Goal: Transaction & Acquisition: Purchase product/service

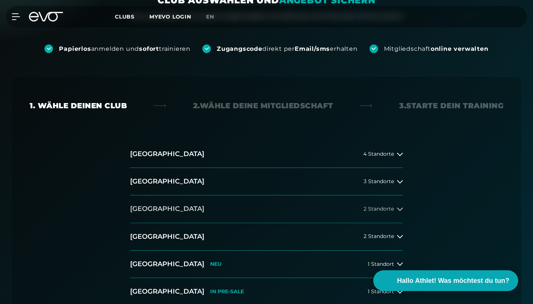
click at [386, 209] on span "2 Standorte" at bounding box center [379, 209] width 30 height 6
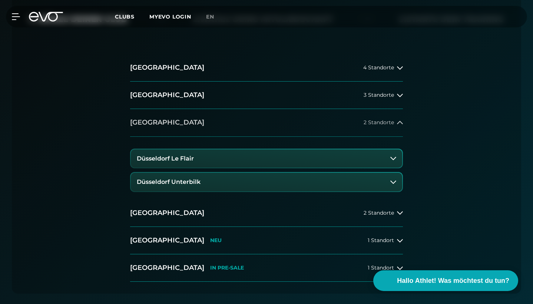
scroll to position [204, 0]
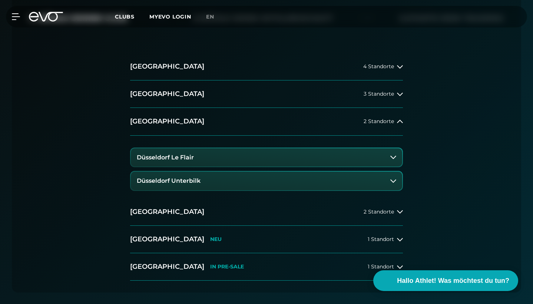
click at [266, 174] on button "Düsseldorf Unterbilk" at bounding box center [267, 181] width 272 height 19
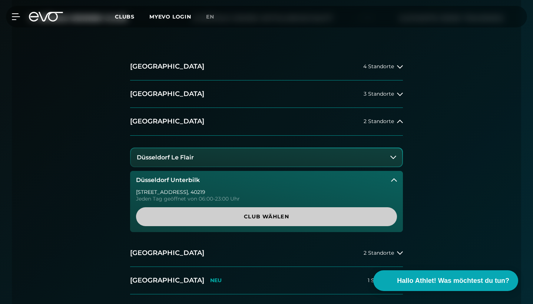
click at [244, 214] on span "Club wählen" at bounding box center [266, 217] width 243 height 8
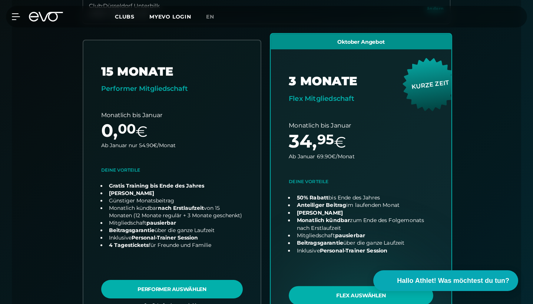
scroll to position [270, 0]
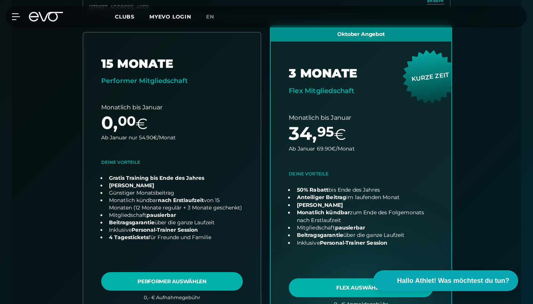
click at [332, 176] on link "choose plan" at bounding box center [361, 172] width 181 height 292
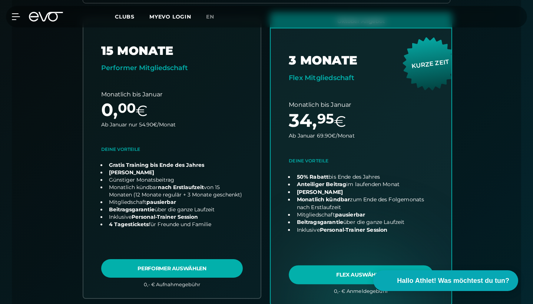
scroll to position [282, 0]
click at [349, 119] on link "choose plan" at bounding box center [361, 159] width 181 height 292
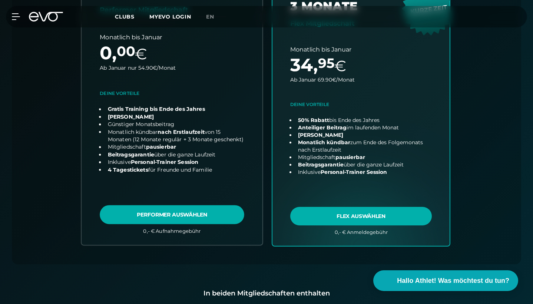
scroll to position [340, 0]
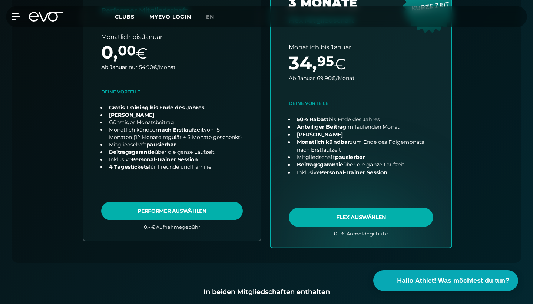
click at [330, 162] on link "choose plan" at bounding box center [361, 101] width 181 height 292
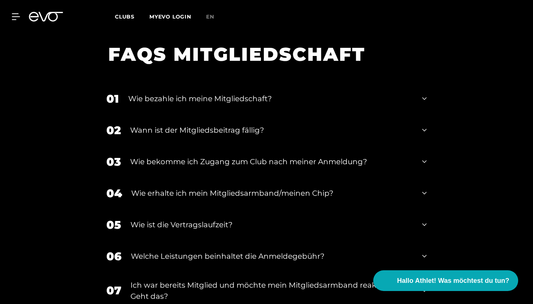
scroll to position [1211, 0]
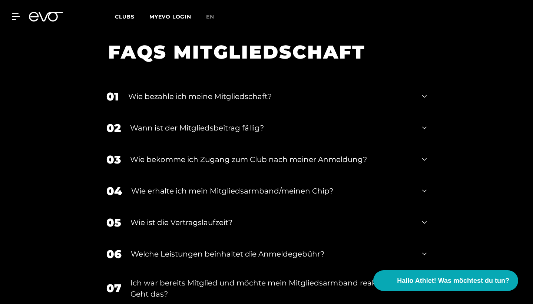
click at [325, 154] on div "Wie bekomme ich Zugang zum Club nach meiner Anmeldung?" at bounding box center [271, 159] width 283 height 11
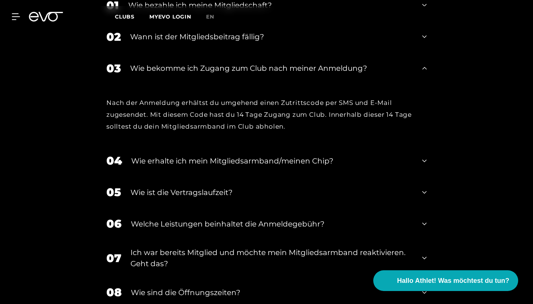
scroll to position [1305, 0]
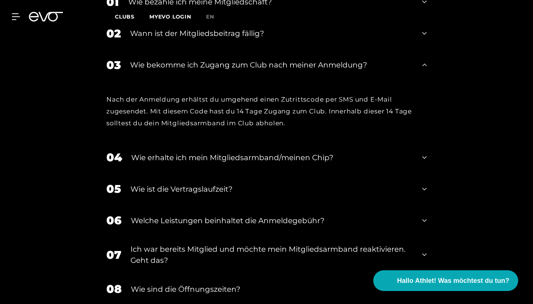
click at [325, 152] on div "Wie erhalte ich mein Mitgliedsarmband/meinen Chip?" at bounding box center [272, 157] width 282 height 11
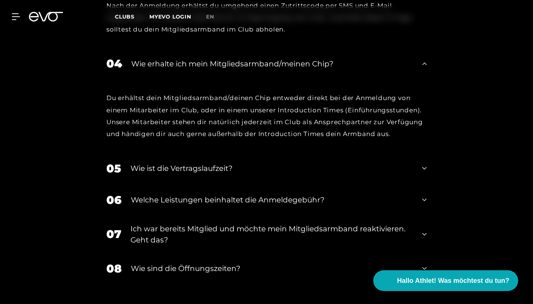
scroll to position [1402, 0]
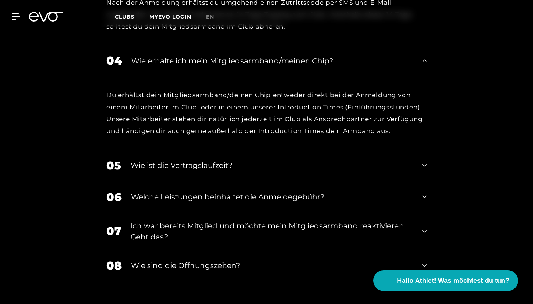
click at [325, 150] on div "05 Wie ist die Vertragslaufzeit?" at bounding box center [266, 166] width 335 height 32
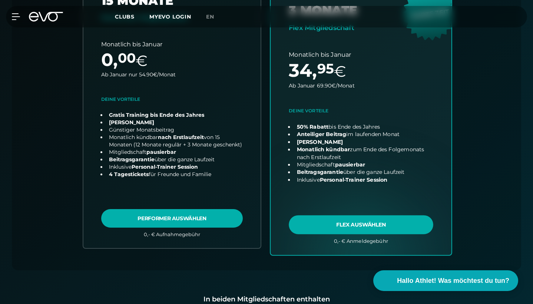
scroll to position [321, 0]
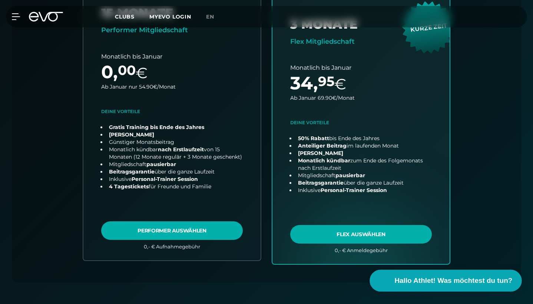
click at [406, 279] on span "Hallo Athlet! Was möchtest du tun?" at bounding box center [454, 281] width 118 height 10
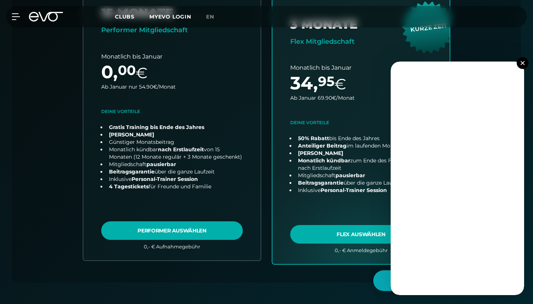
click at [521, 62] on button at bounding box center [523, 63] width 12 height 12
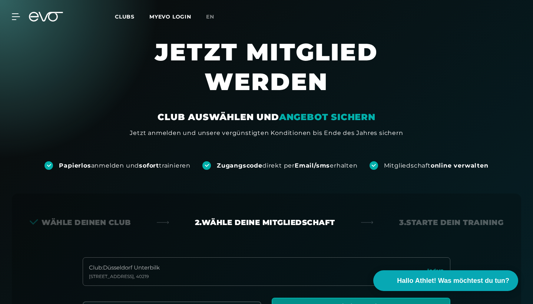
scroll to position [0, 0]
click at [125, 17] on span "Clubs" at bounding box center [125, 16] width 20 height 7
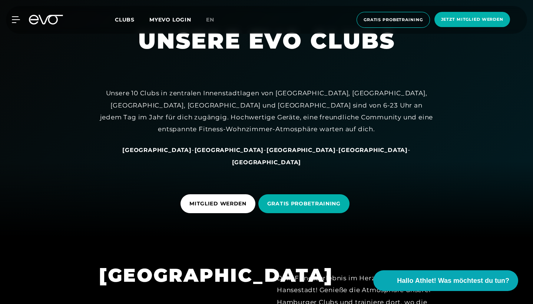
scroll to position [73, 0]
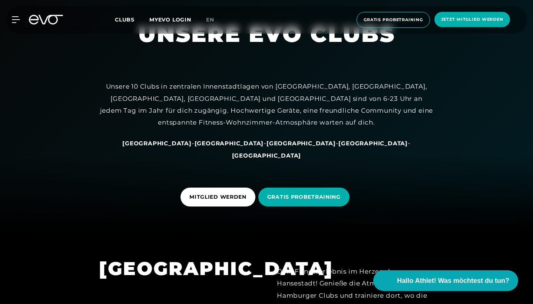
click at [267, 147] on span "[GEOGRAPHIC_DATA]" at bounding box center [301, 143] width 69 height 7
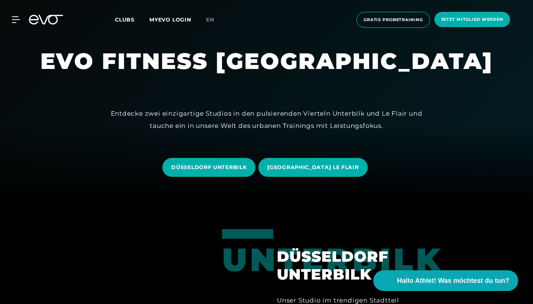
scroll to position [108, 0]
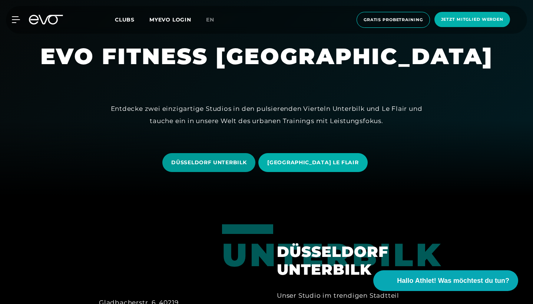
click at [239, 160] on span "DÜSSELDORF UNTERBILK" at bounding box center [208, 163] width 75 height 8
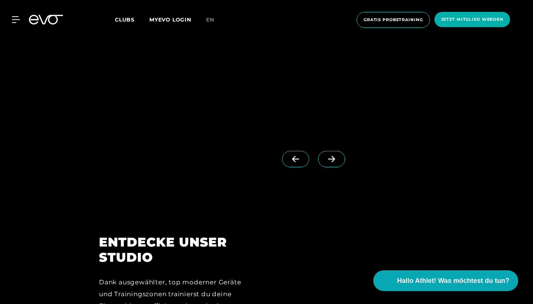
scroll to position [750, 0]
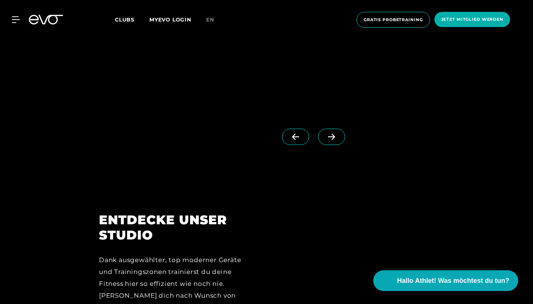
click at [330, 134] on icon at bounding box center [331, 137] width 13 height 7
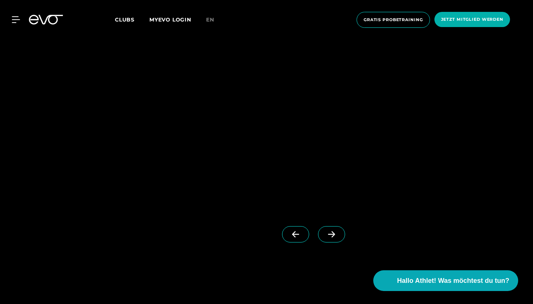
scroll to position [646, 0]
click at [330, 134] on img at bounding box center [233, 115] width 268 height 199
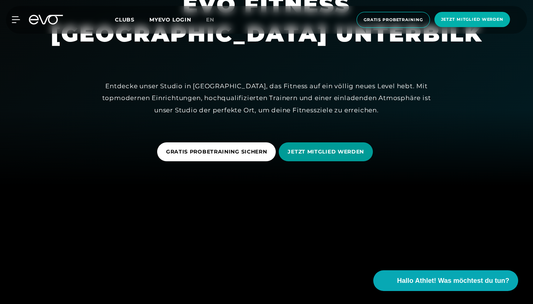
click at [326, 155] on span "JETZT MITGLIED WERDEN" at bounding box center [326, 152] width 76 height 8
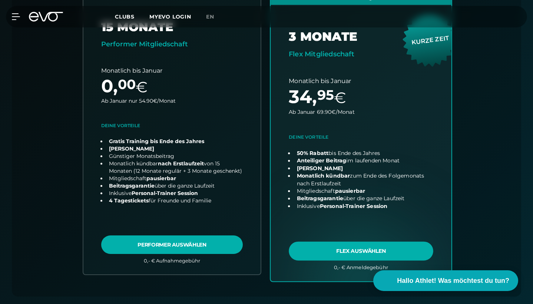
scroll to position [308, 0]
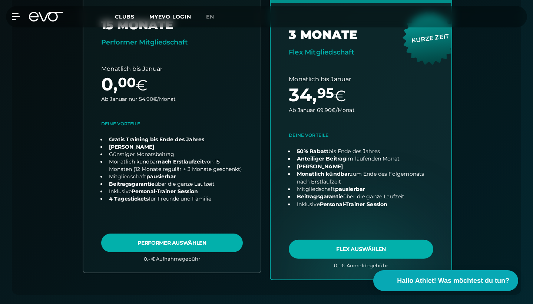
click at [347, 62] on link "choose plan" at bounding box center [361, 133] width 181 height 292
